Goal: Find specific page/section

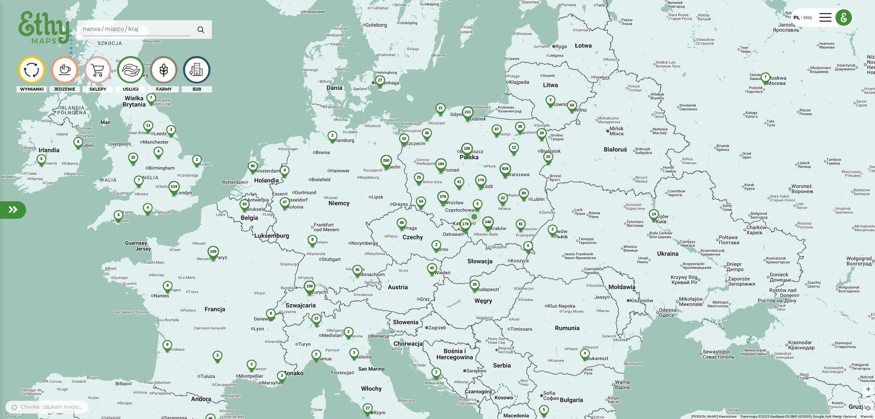
drag, startPoint x: 398, startPoint y: 76, endPoint x: 386, endPoint y: 87, distance: 16.3
drag, startPoint x: 383, startPoint y: 85, endPoint x: 410, endPoint y: 113, distance: 39.1
drag, startPoint x: 379, startPoint y: 111, endPoint x: 392, endPoint y: 124, distance: 18.5
click at [392, 124] on div "928 54 231 340 174 276 100 47 6 84 25 95 184 62 81 36 38 54 169 25 45 260 30 37…" at bounding box center [437, 209] width 875 height 419
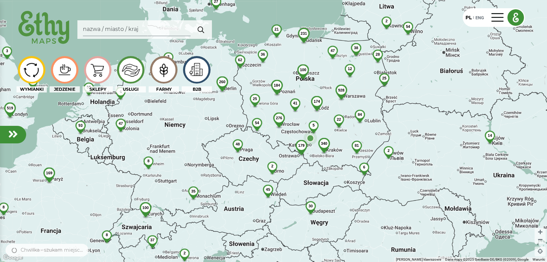
drag, startPoint x: 292, startPoint y: 89, endPoint x: 298, endPoint y: 107, distance: 18.4
drag, startPoint x: 270, startPoint y: 96, endPoint x: 283, endPoint y: 112, distance: 20.5
click at [283, 112] on div "928 54 231 340 174 276 100 47 6 84 25 95 184 62 81 36 38 54 169 25 45 260 30 37…" at bounding box center [273, 131] width 547 height 262
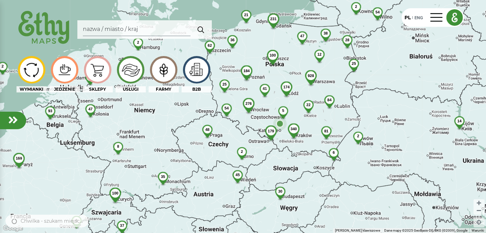
drag, startPoint x: 281, startPoint y: 94, endPoint x: 285, endPoint y: 81, distance: 13.6
click at [295, 104] on div "928 54 231 340 174 276 100 47 6 84 25 95 184 62 81 36 38 54 169 25 45 260 30 37…" at bounding box center [243, 116] width 486 height 233
click at [161, 78] on div at bounding box center [164, 70] width 24 height 24
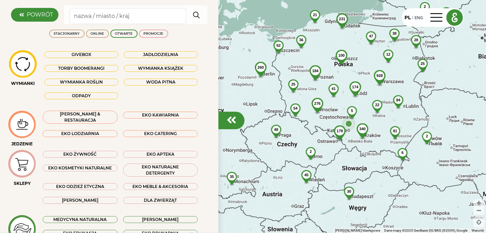
click at [236, 120] on em at bounding box center [232, 119] width 10 height 11
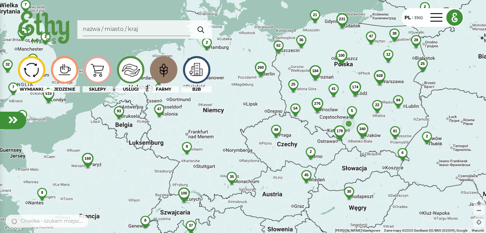
click at [159, 70] on img at bounding box center [163, 70] width 23 height 22
click at [160, 74] on img at bounding box center [163, 70] width 23 height 22
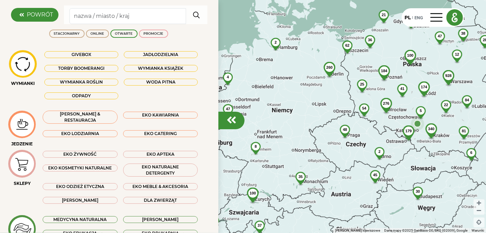
click at [234, 122] on em at bounding box center [232, 119] width 10 height 11
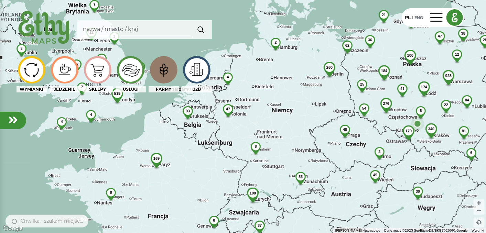
click at [30, 74] on div at bounding box center [32, 70] width 24 height 24
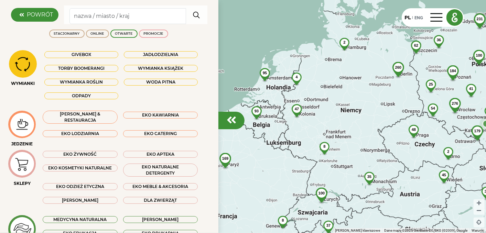
click at [229, 116] on em at bounding box center [232, 119] width 10 height 11
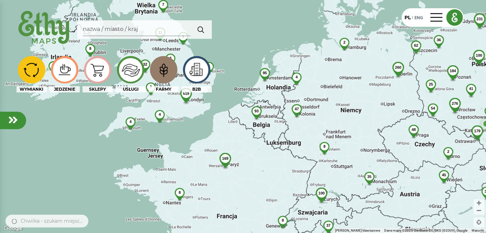
click at [202, 69] on div at bounding box center [197, 70] width 24 height 24
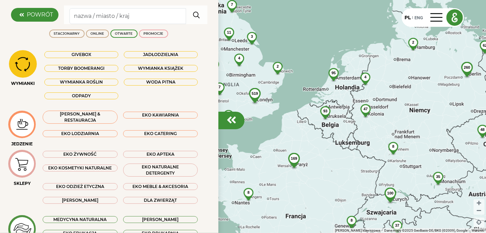
click at [227, 122] on em at bounding box center [232, 119] width 10 height 11
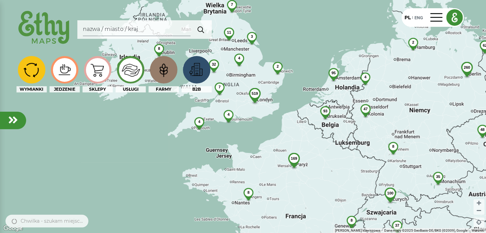
click at [125, 69] on div at bounding box center [131, 70] width 24 height 24
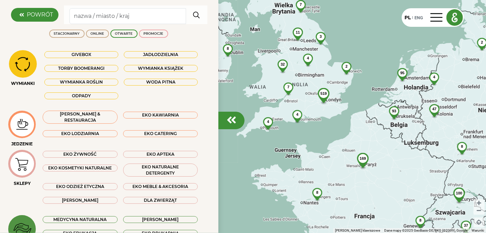
click at [229, 124] on em at bounding box center [232, 119] width 10 height 11
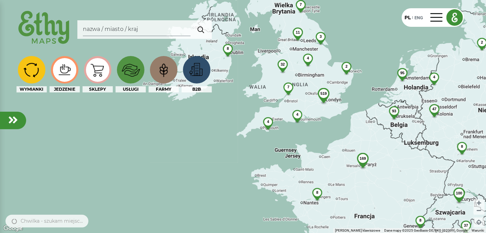
click at [97, 75] on div at bounding box center [98, 70] width 24 height 24
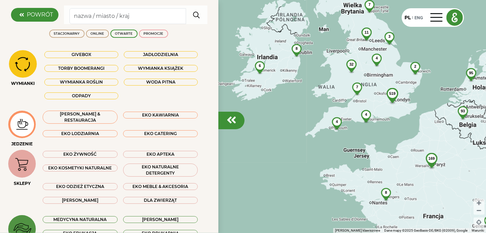
click at [232, 126] on div at bounding box center [231, 121] width 26 height 18
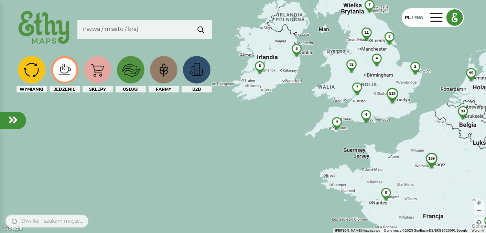
click at [60, 75] on div at bounding box center [65, 70] width 24 height 24
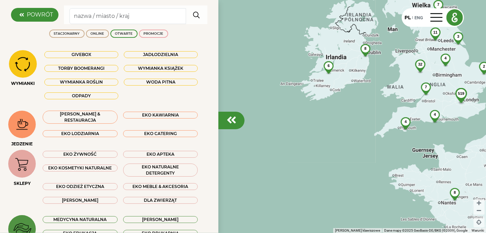
click at [240, 120] on div at bounding box center [231, 121] width 26 height 18
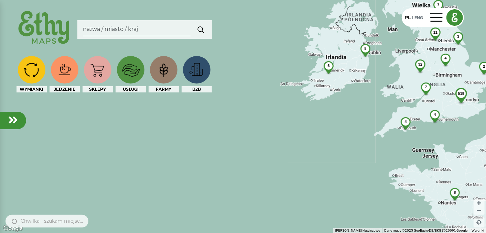
drag, startPoint x: 314, startPoint y: 126, endPoint x: 287, endPoint y: 133, distance: 27.6
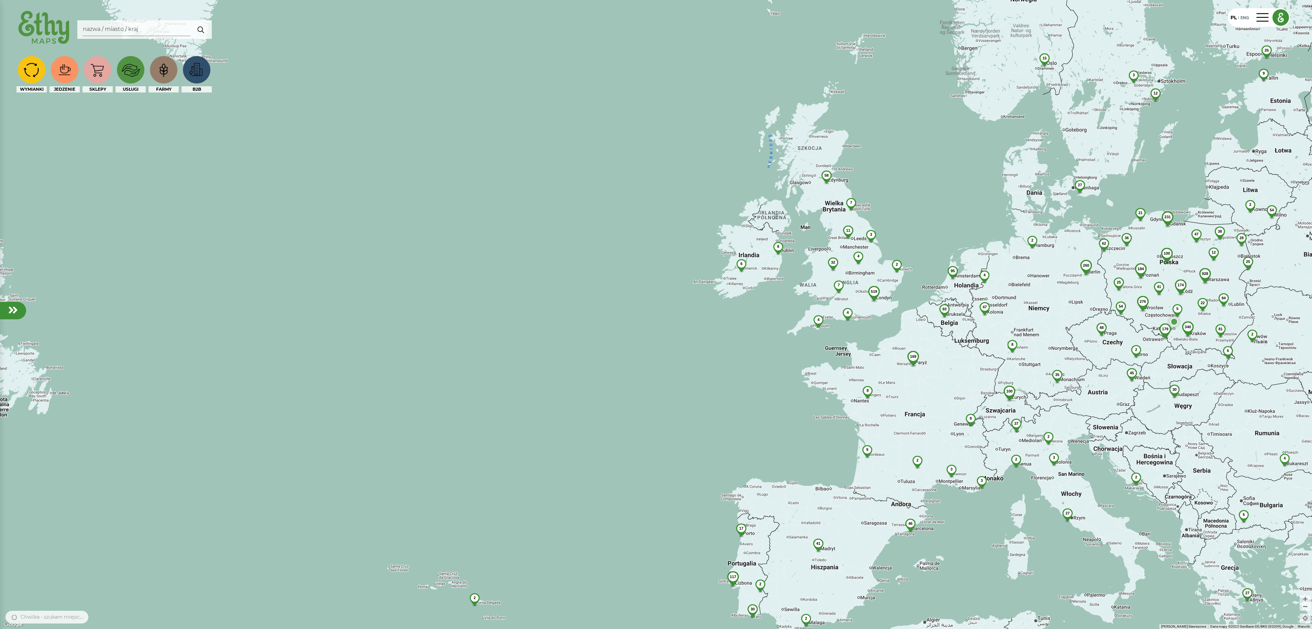
click at [437, 209] on div "928 54 231 340 174 276 100 47 6 84 25 95 184 62 81 36 38 54 169 25 45 260 30 37…" at bounding box center [656, 314] width 1312 height 629
drag, startPoint x: 912, startPoint y: 288, endPoint x: 868, endPoint y: 284, distance: 44.2
click at [437, 209] on div "928 54 231 340 174 276 100 47 6 84 25 95 184 62 81 36 38 54 169 25 45 260 30 37…" at bounding box center [656, 314] width 1312 height 629
drag, startPoint x: 932, startPoint y: 298, endPoint x: 900, endPoint y: 331, distance: 45.7
click at [437, 209] on div "84" at bounding box center [1223, 298] width 19 height 10
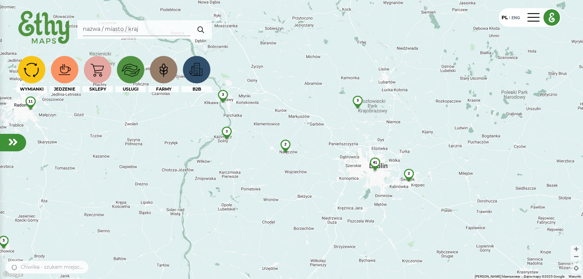
drag, startPoint x: 272, startPoint y: 156, endPoint x: 283, endPoint y: 157, distance: 10.7
drag, startPoint x: 269, startPoint y: 163, endPoint x: 278, endPoint y: 170, distance: 11.8
click at [278, 170] on div "18 2 21 19 5 41 2 2 5 11 6 16 5 2 5 5 6 3 3 2 2 11 3 4 3 2 2 2 2 3 2 3 2 2 3 2 3" at bounding box center [291, 139] width 583 height 279
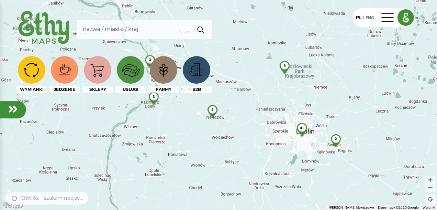
drag, startPoint x: 192, startPoint y: 113, endPoint x: 214, endPoint y: 124, distance: 24.8
click at [214, 124] on div "18 2 21 19 5 41 2 2 5 11 6 16 5 2 5 5 6 3 3 2 2 11 3 4 3 2 2 2 2 3 2 3 2 2 3 2 3" at bounding box center [218, 105] width 437 height 210
drag, startPoint x: 214, startPoint y: 124, endPoint x: 245, endPoint y: 128, distance: 31.8
drag, startPoint x: 232, startPoint y: 131, endPoint x: 202, endPoint y: 136, distance: 30.8
drag, startPoint x: 263, startPoint y: 112, endPoint x: 289, endPoint y: 131, distance: 32.0
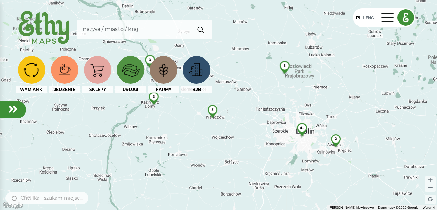
click at [267, 115] on div "18 2 21 19 5 41 2 2 5 11 6 16 5 2 5 5 6 3 3 2 2 11 3 4 3 2 2 2 2 3 2 3 2 2 3 2 3" at bounding box center [218, 105] width 437 height 210
click at [303, 128] on span "41" at bounding box center [302, 127] width 4 height 4
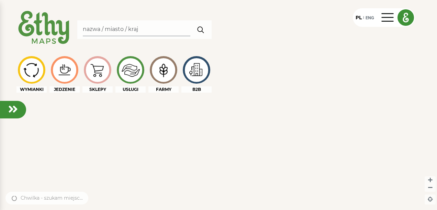
click at [195, 77] on img at bounding box center [196, 70] width 23 height 20
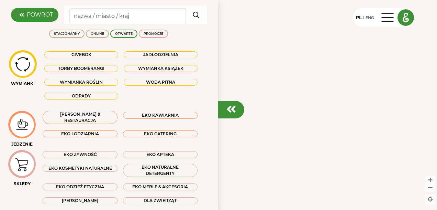
click at [231, 111] on em at bounding box center [232, 108] width 10 height 11
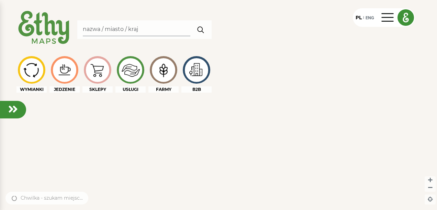
click at [158, 7] on div at bounding box center [218, 105] width 437 height 210
